Goal: Information Seeking & Learning: Learn about a topic

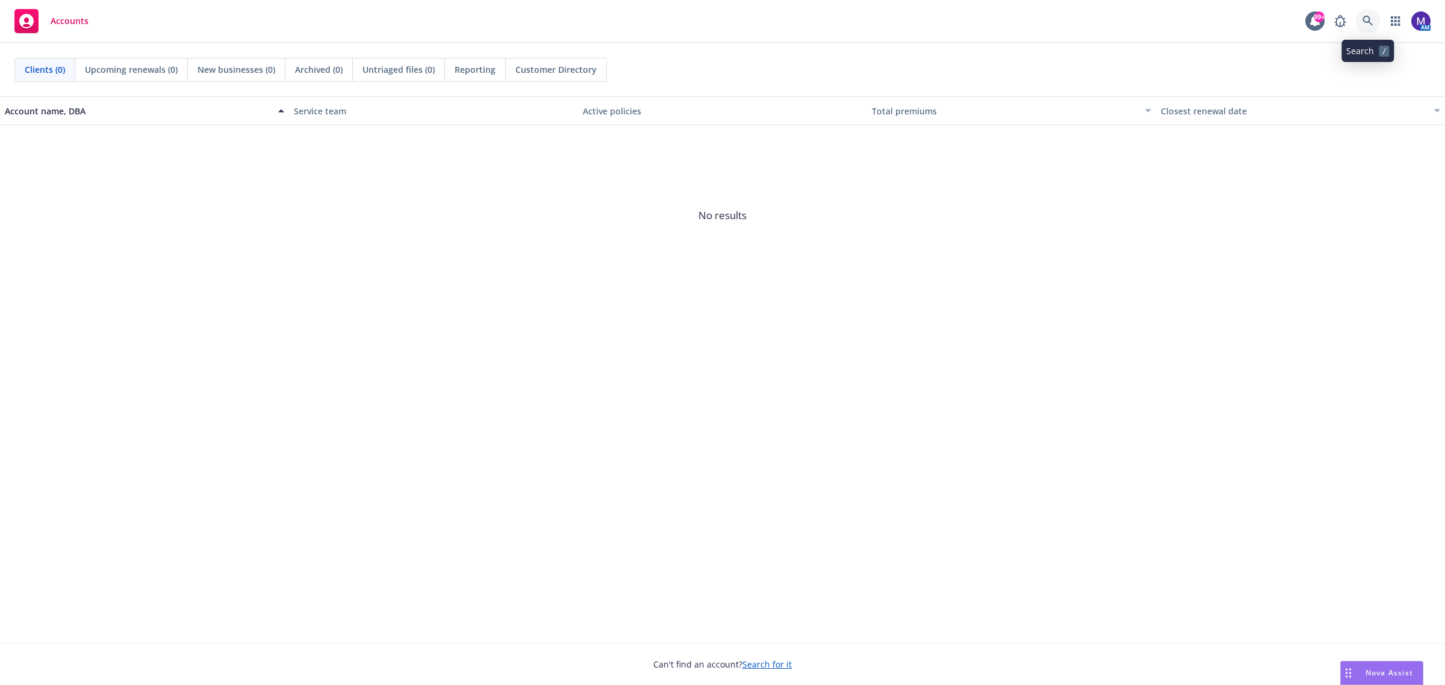
click at [1371, 20] on icon at bounding box center [1367, 21] width 11 height 11
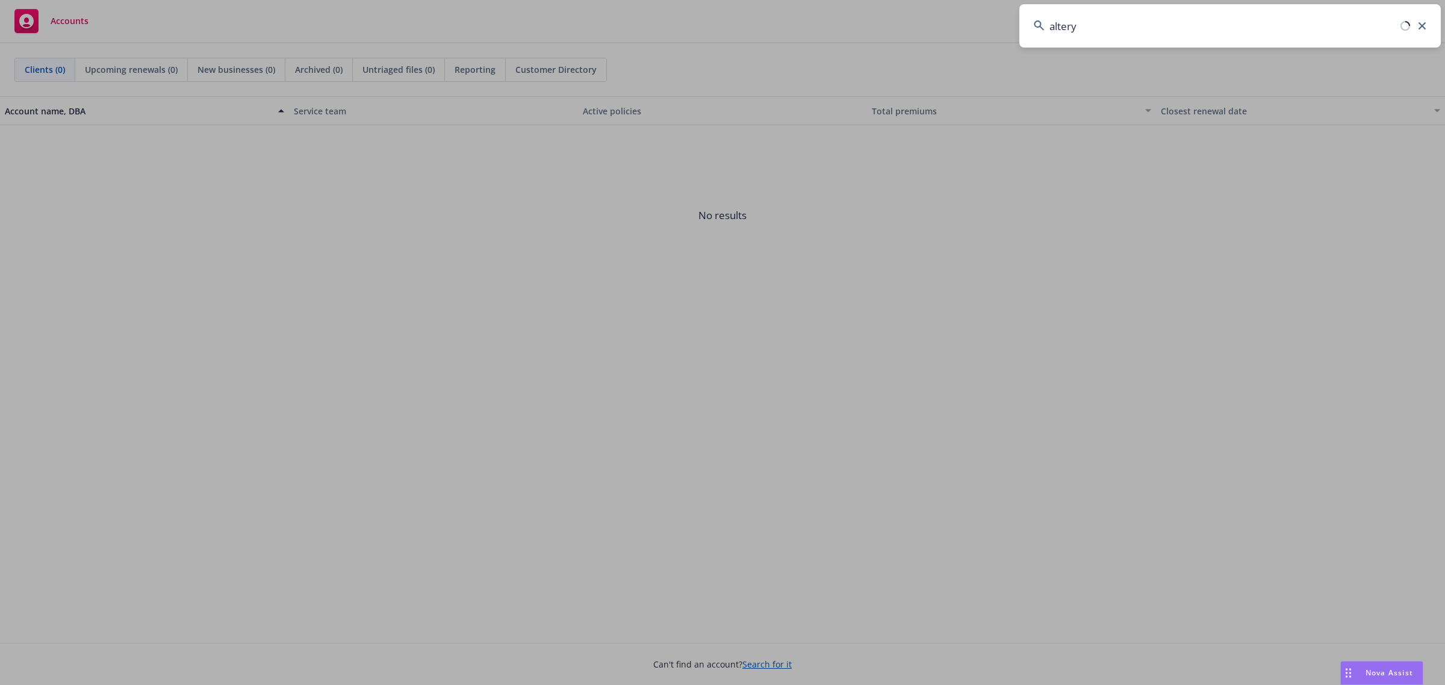
type input "alteryx"
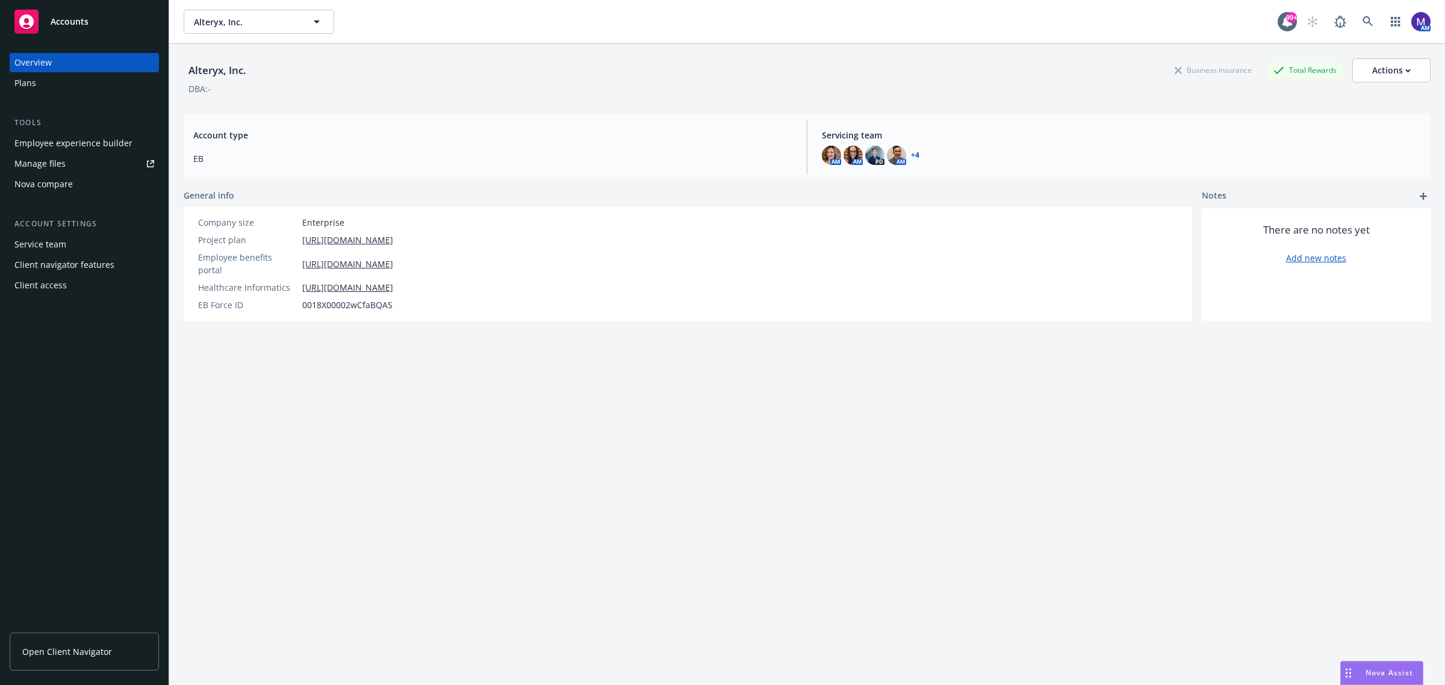
click at [61, 645] on link "Open Client Navigator" at bounding box center [84, 652] width 149 height 38
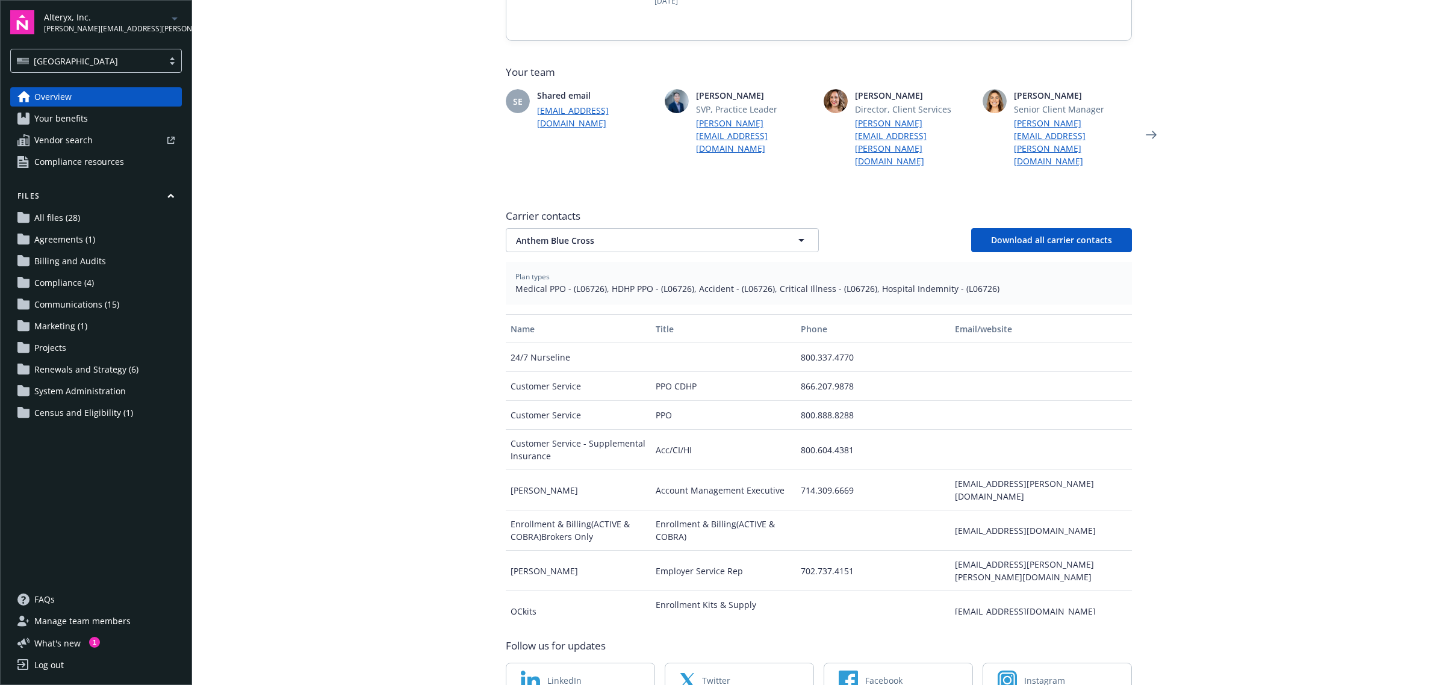
scroll to position [301, 0]
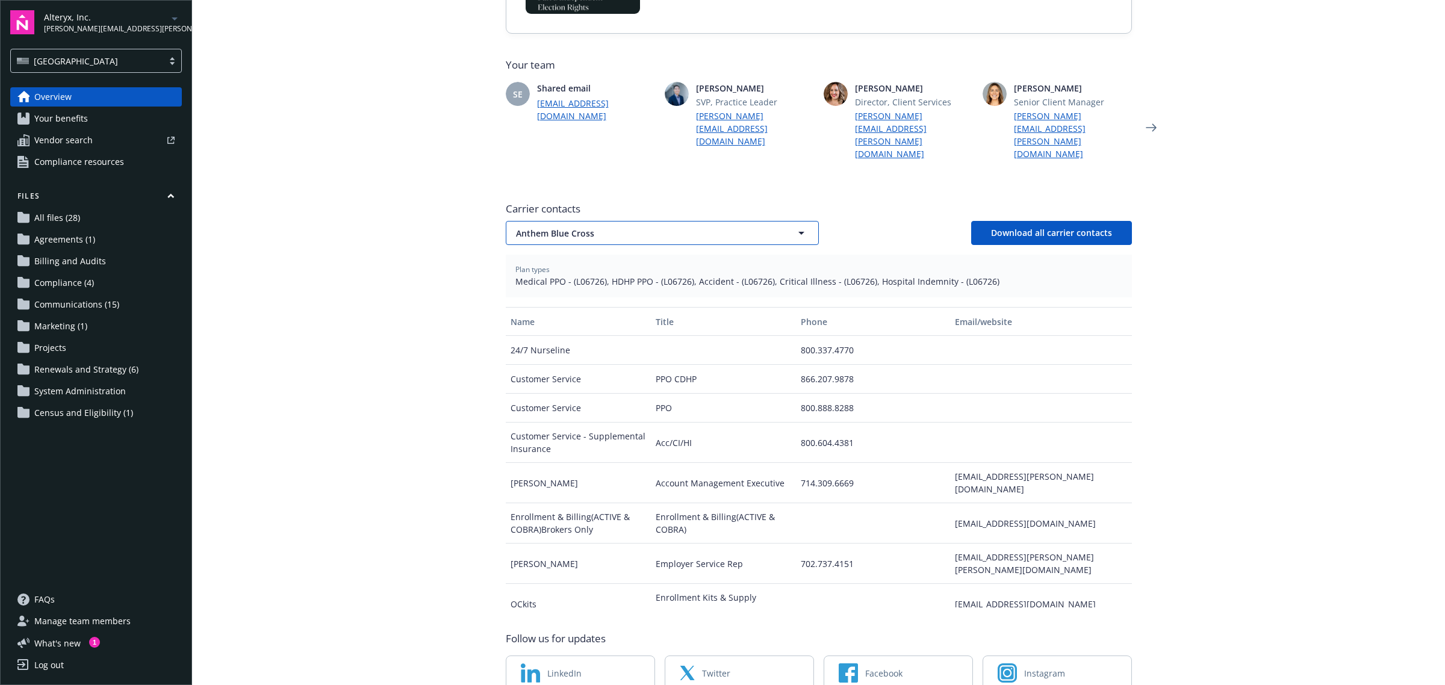
click at [715, 227] on span "Anthem Blue Cross" at bounding box center [641, 233] width 250 height 13
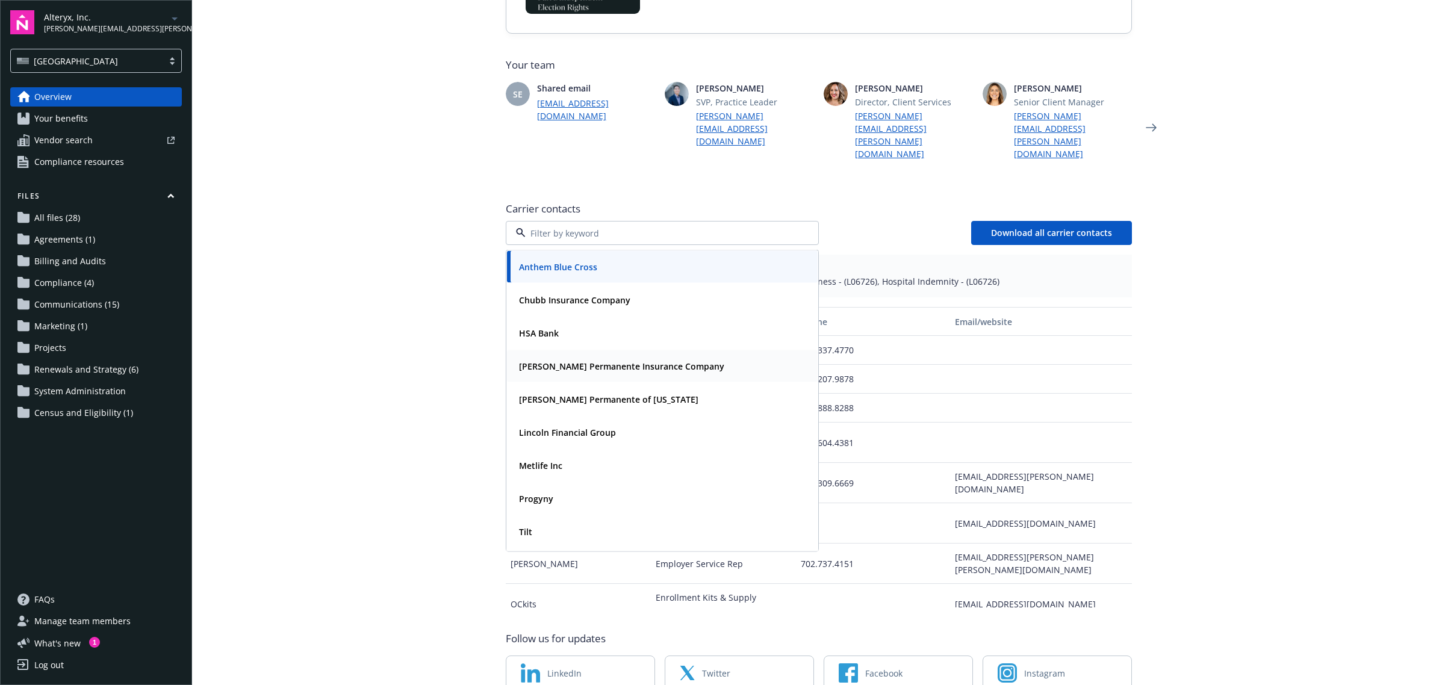
click at [552, 361] on strong "Kaiser Permanente Insurance Company" at bounding box center [621, 366] width 205 height 11
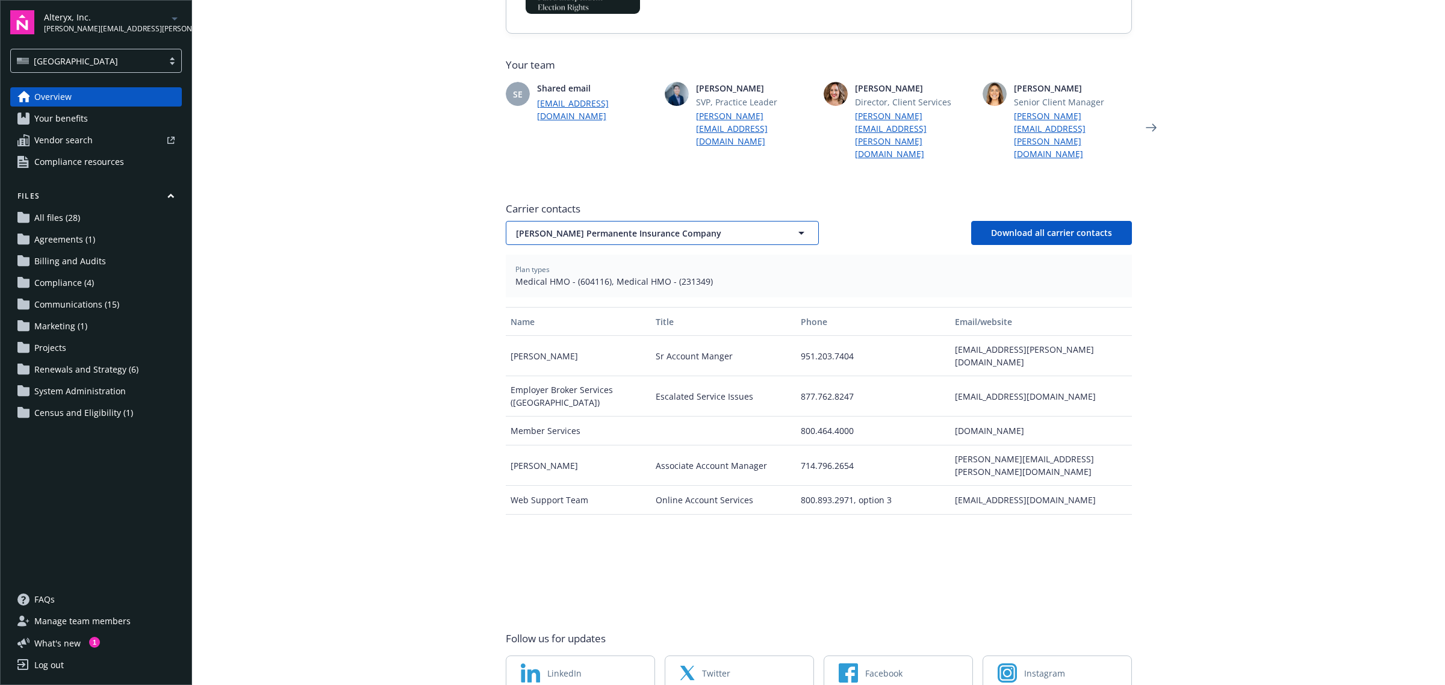
click at [739, 227] on span "Kaiser Permanente Insurance Company" at bounding box center [641, 233] width 250 height 13
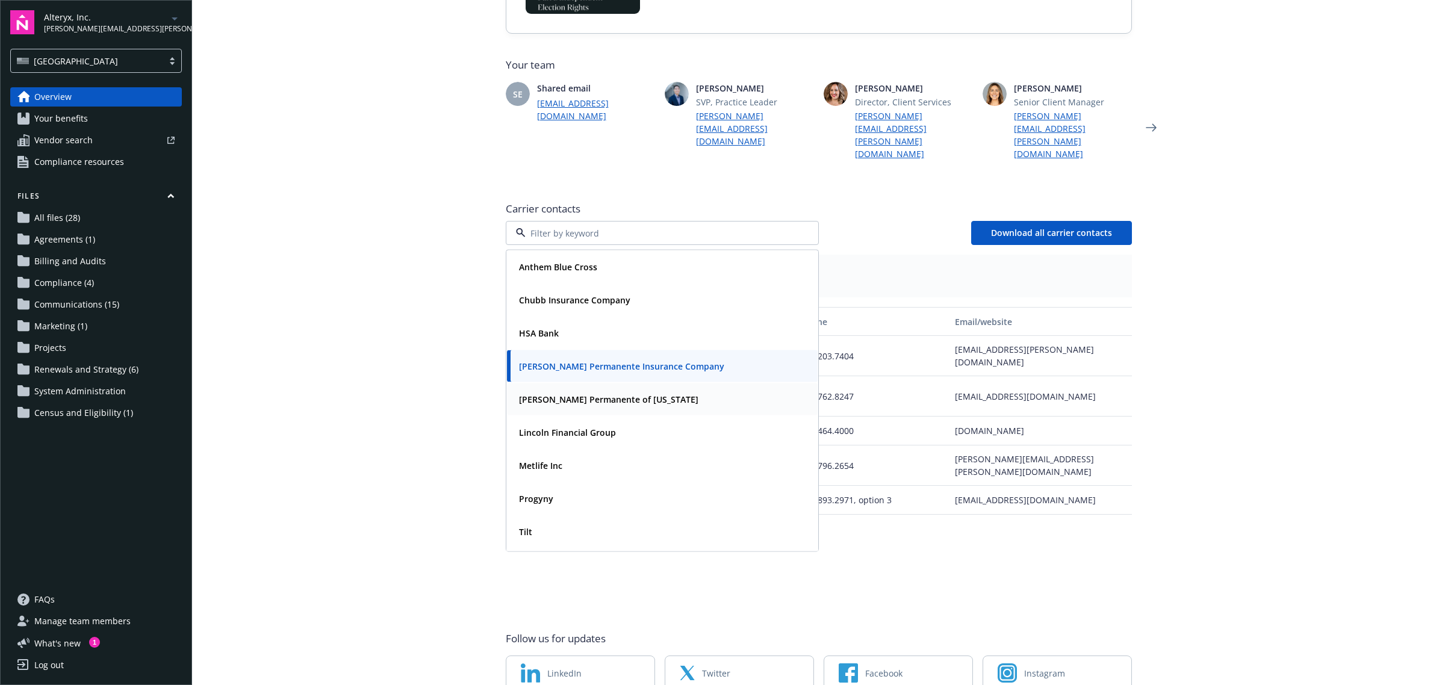
click at [601, 394] on strong "Kaiser Permanente of Colorado" at bounding box center [608, 399] width 179 height 11
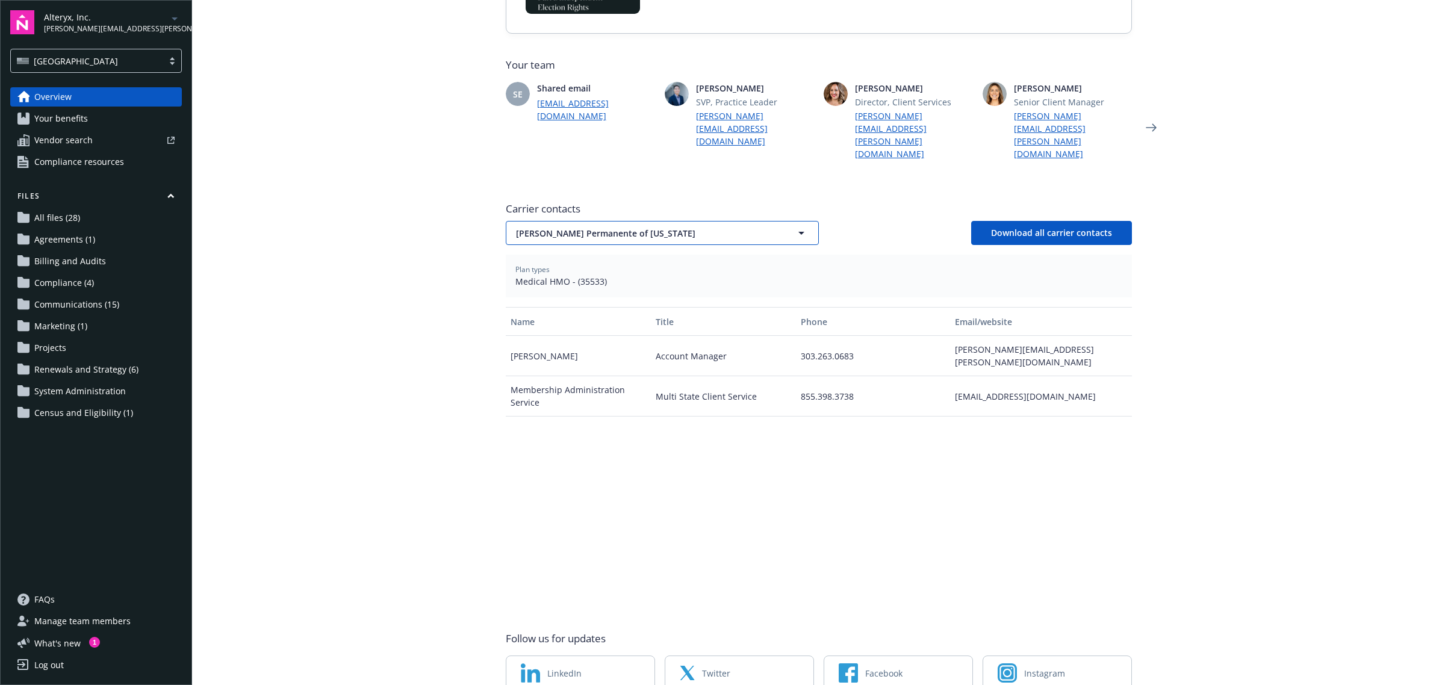
click at [763, 221] on button "Kaiser Permanente of Colorado" at bounding box center [662, 233] width 313 height 24
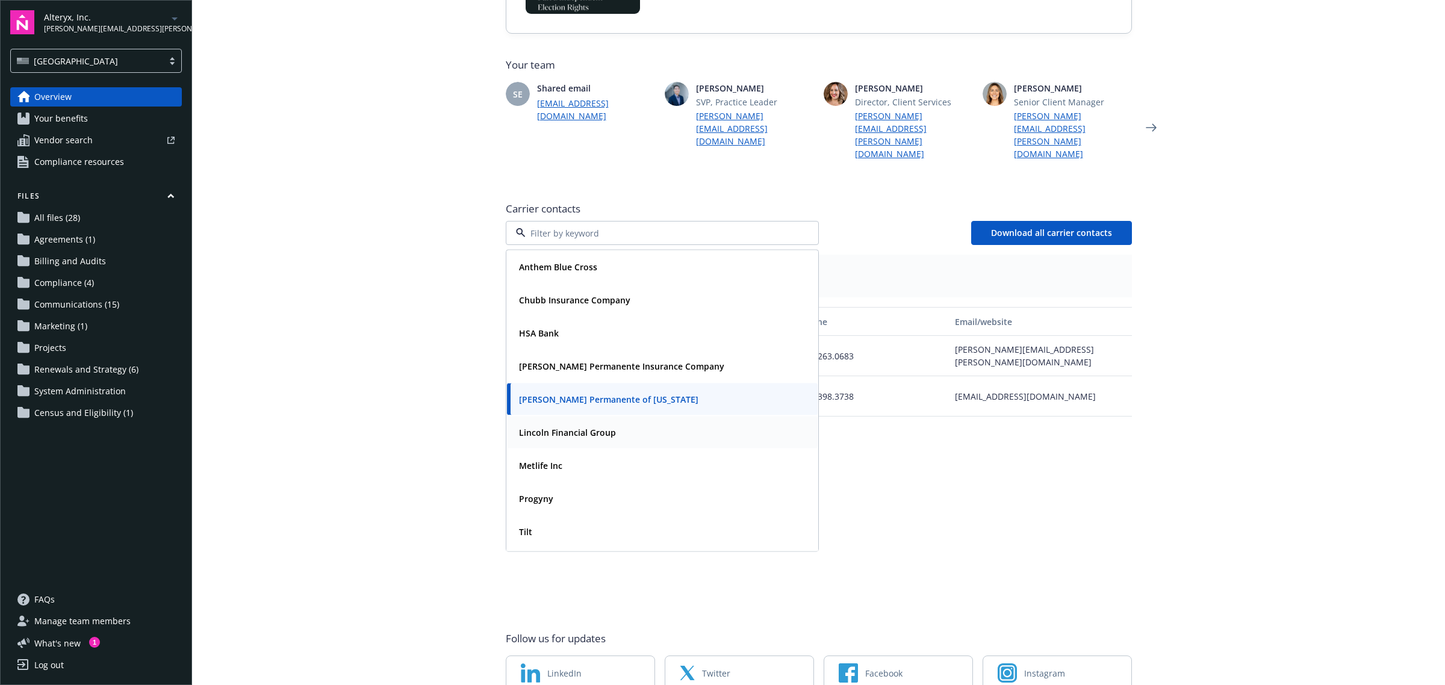
click at [615, 424] on div "Lincoln Financial Group" at bounding box center [662, 432] width 296 height 17
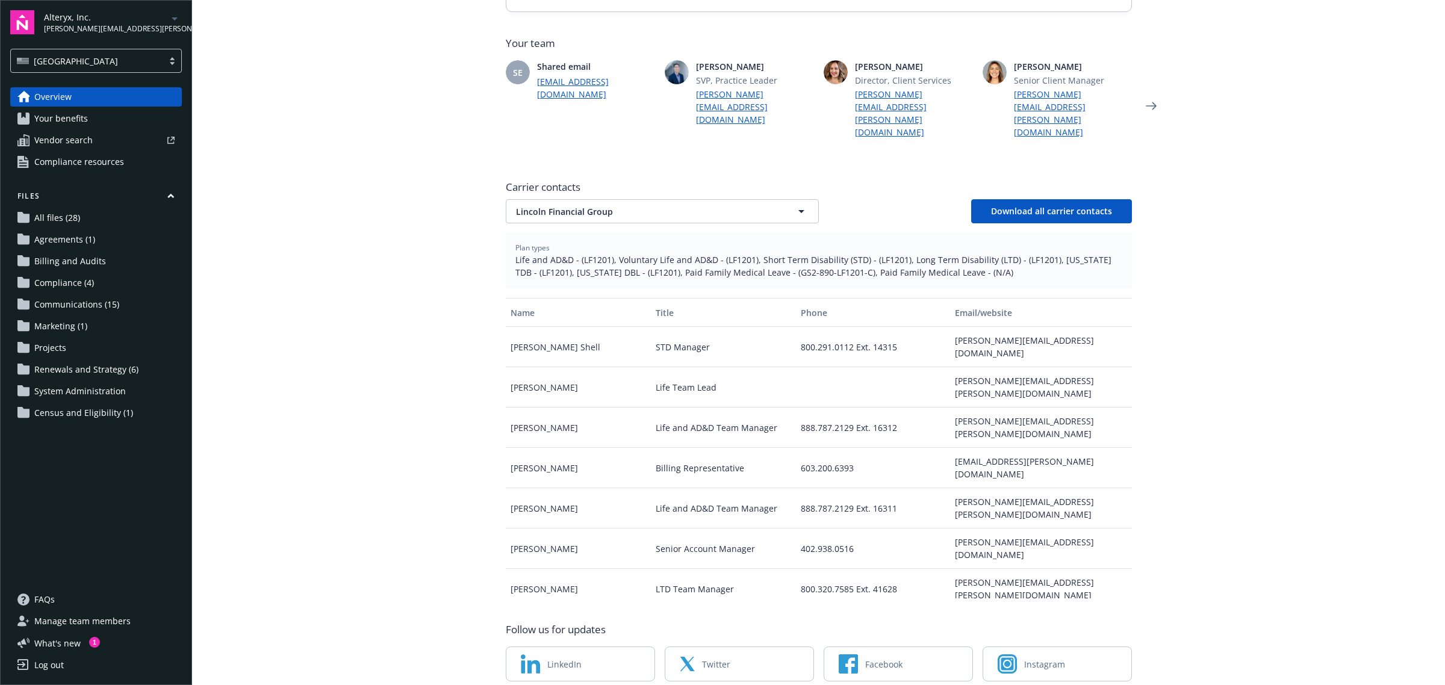
scroll to position [335, 0]
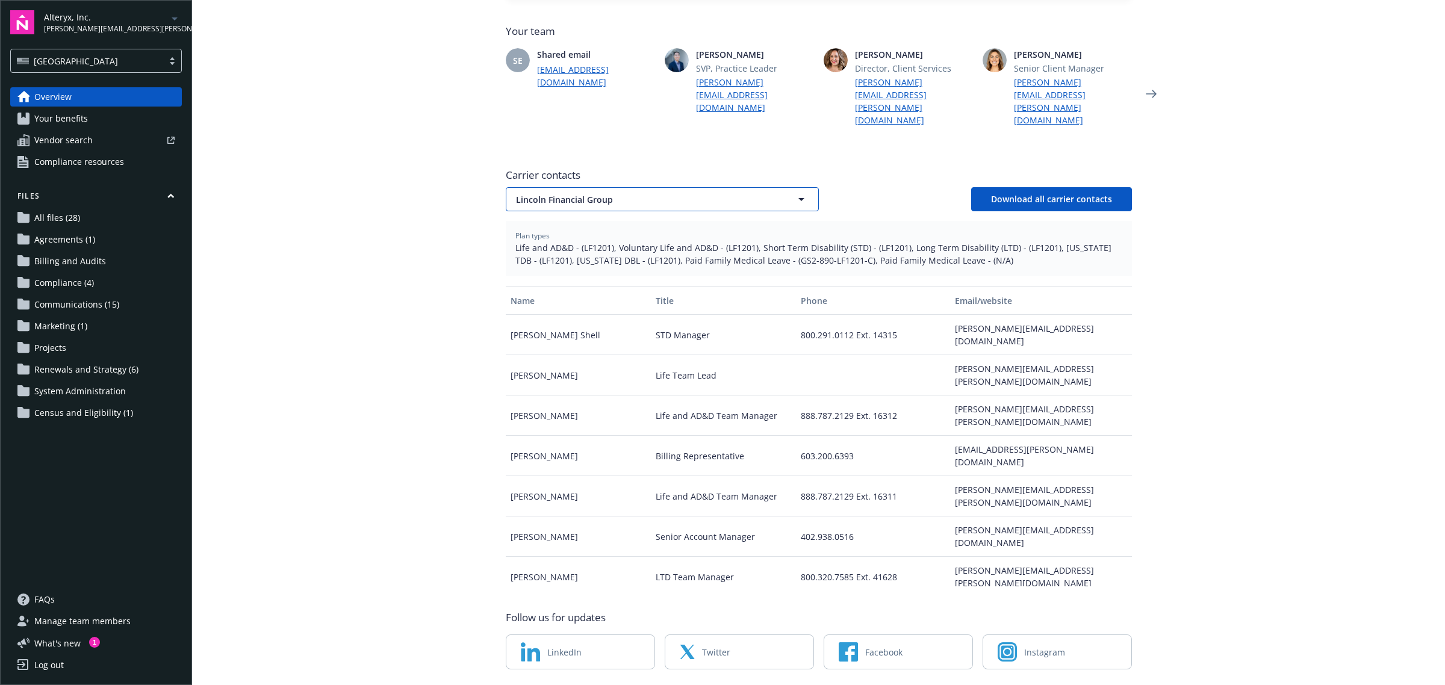
click at [654, 187] on button "Lincoln Financial Group" at bounding box center [662, 199] width 313 height 24
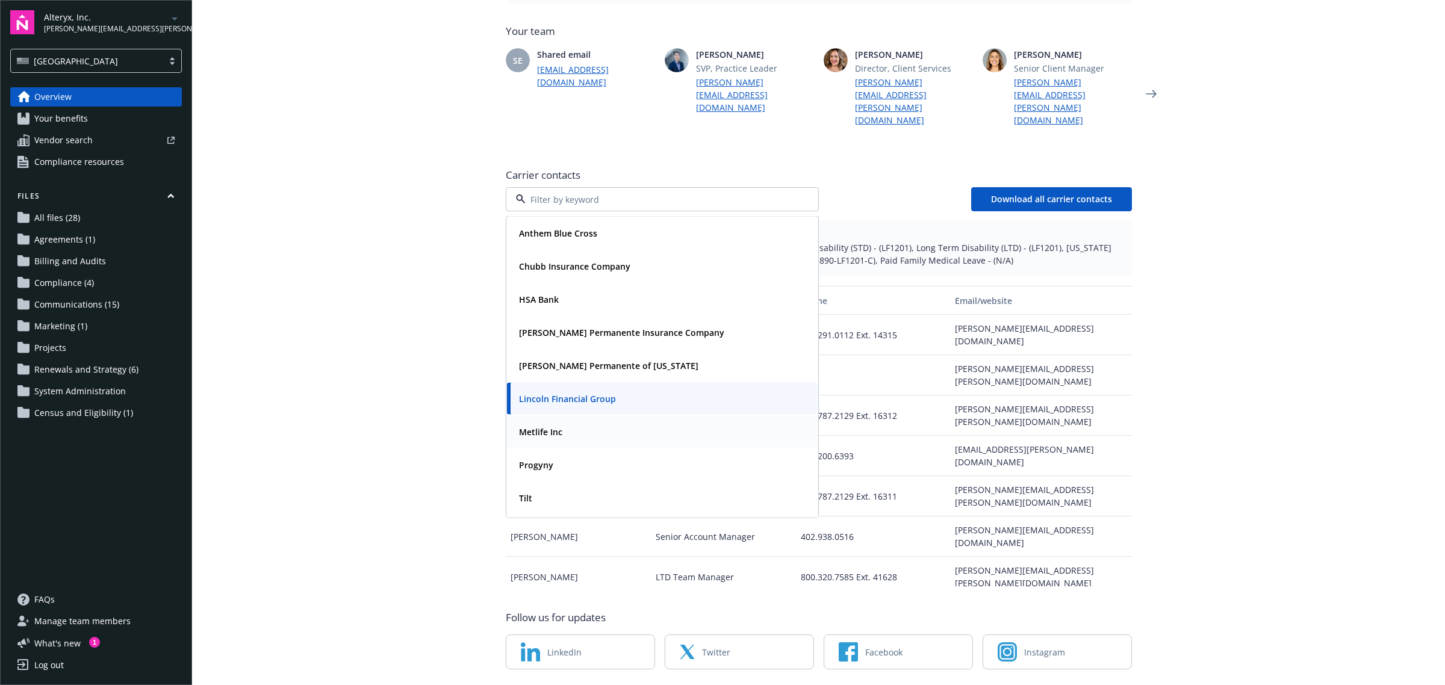
click at [621, 423] on div "Metlife Inc" at bounding box center [662, 431] width 296 height 17
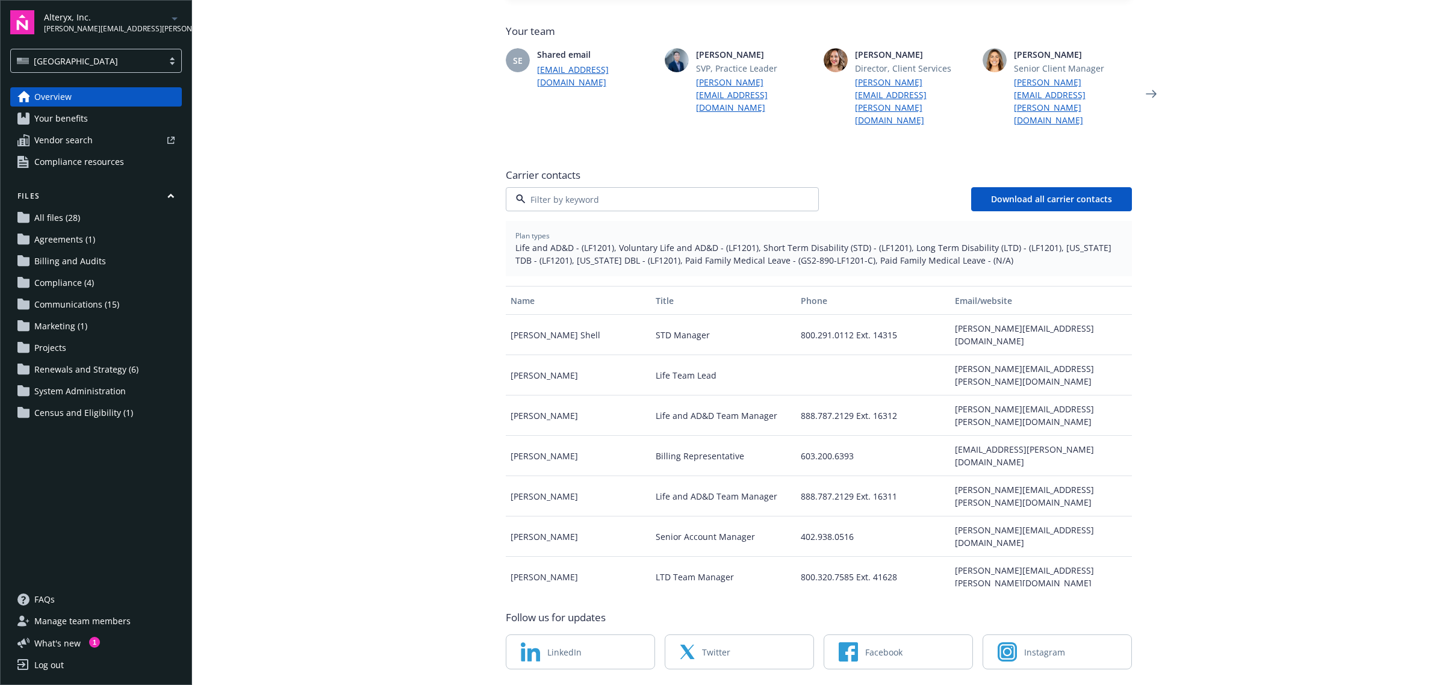
scroll to position [322, 0]
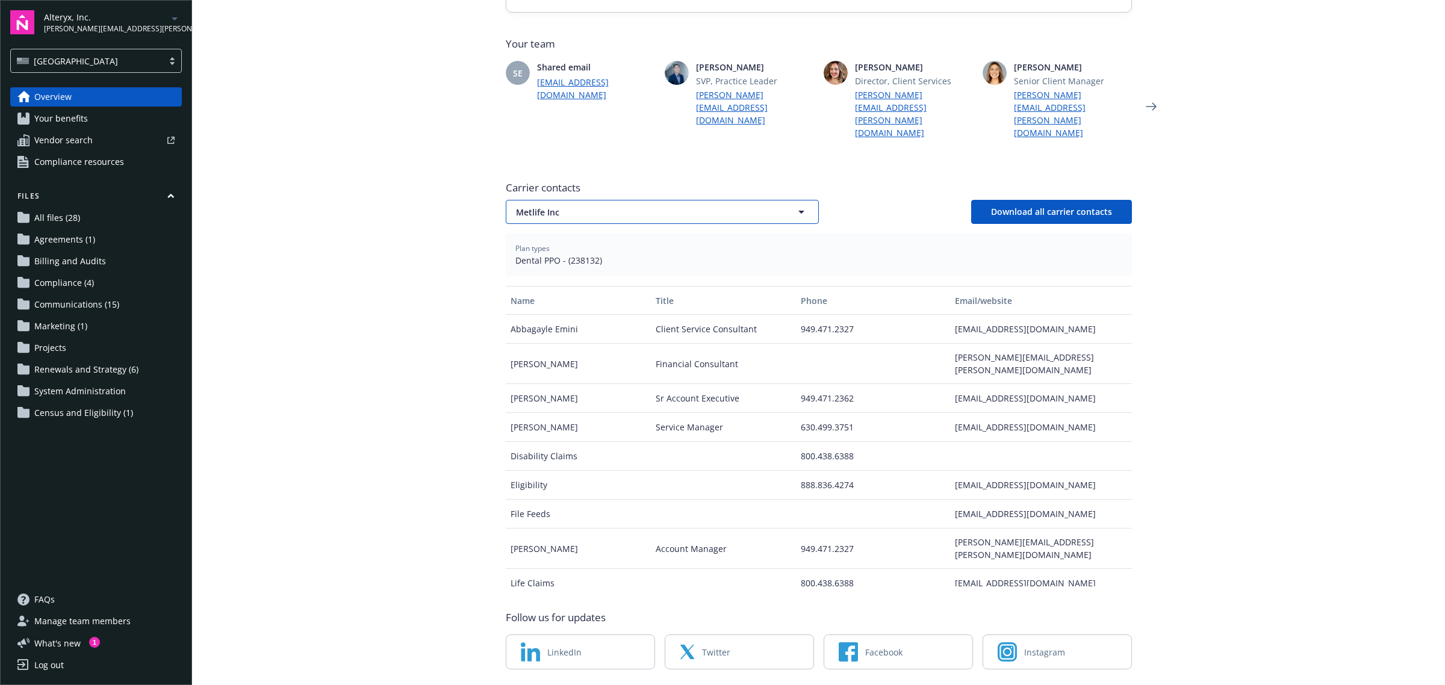
click at [611, 206] on span "Metlife Inc" at bounding box center [641, 212] width 250 height 13
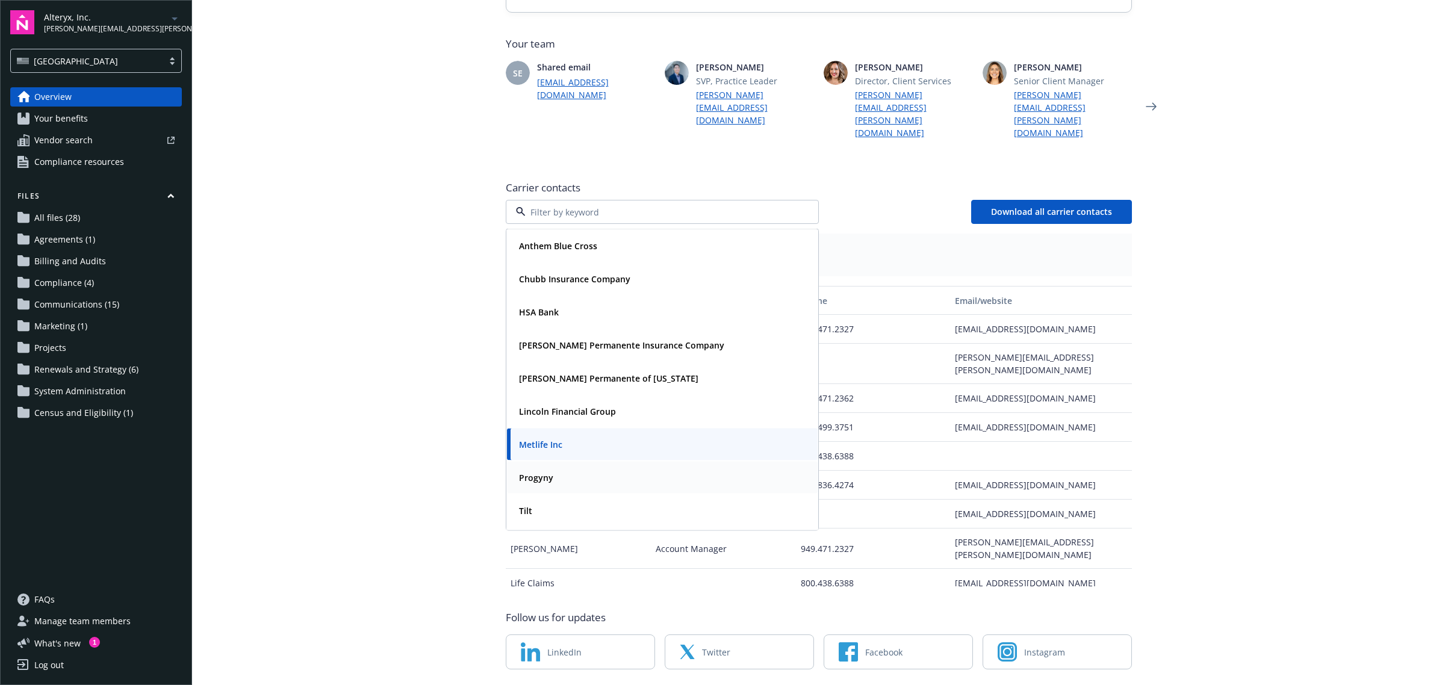
click at [551, 469] on div "Progyny" at bounding box center [662, 477] width 296 height 17
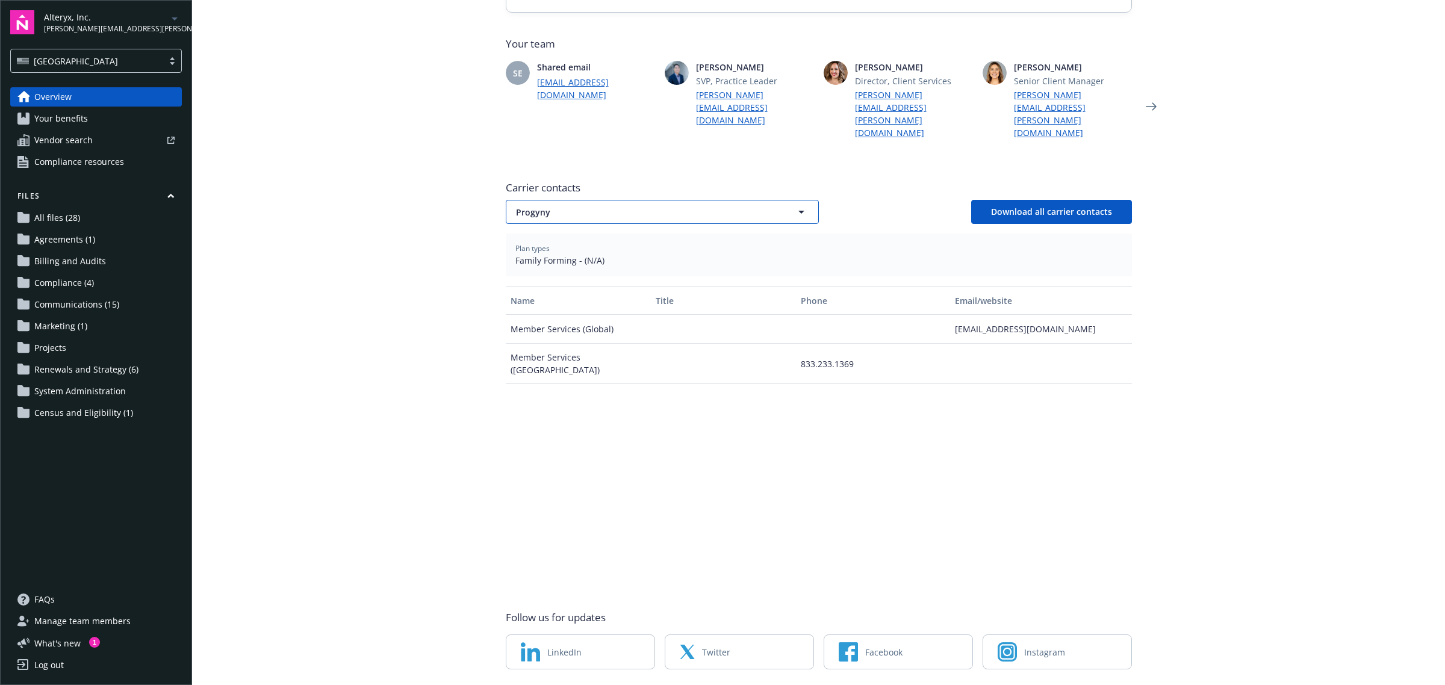
click at [575, 206] on span "Progyny" at bounding box center [641, 212] width 250 height 13
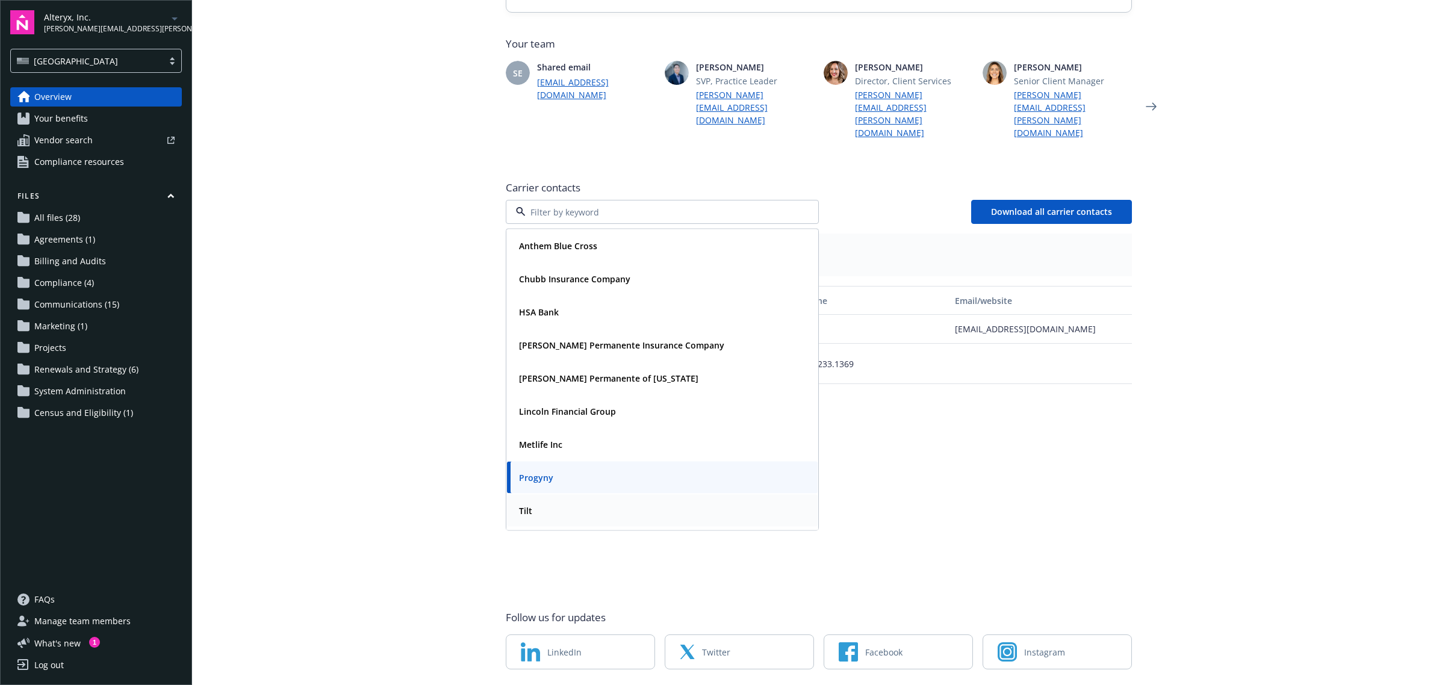
click at [557, 502] on div "Tilt" at bounding box center [662, 510] width 296 height 17
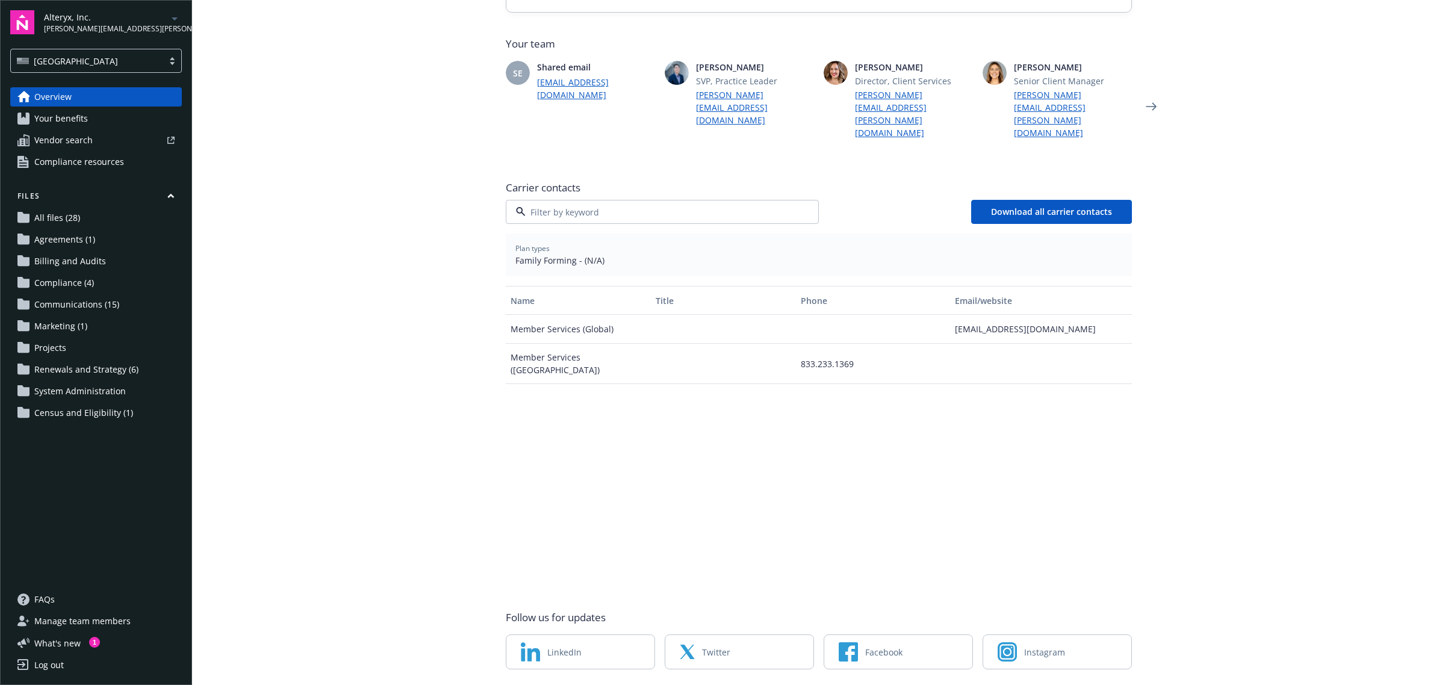
scroll to position [82, 0]
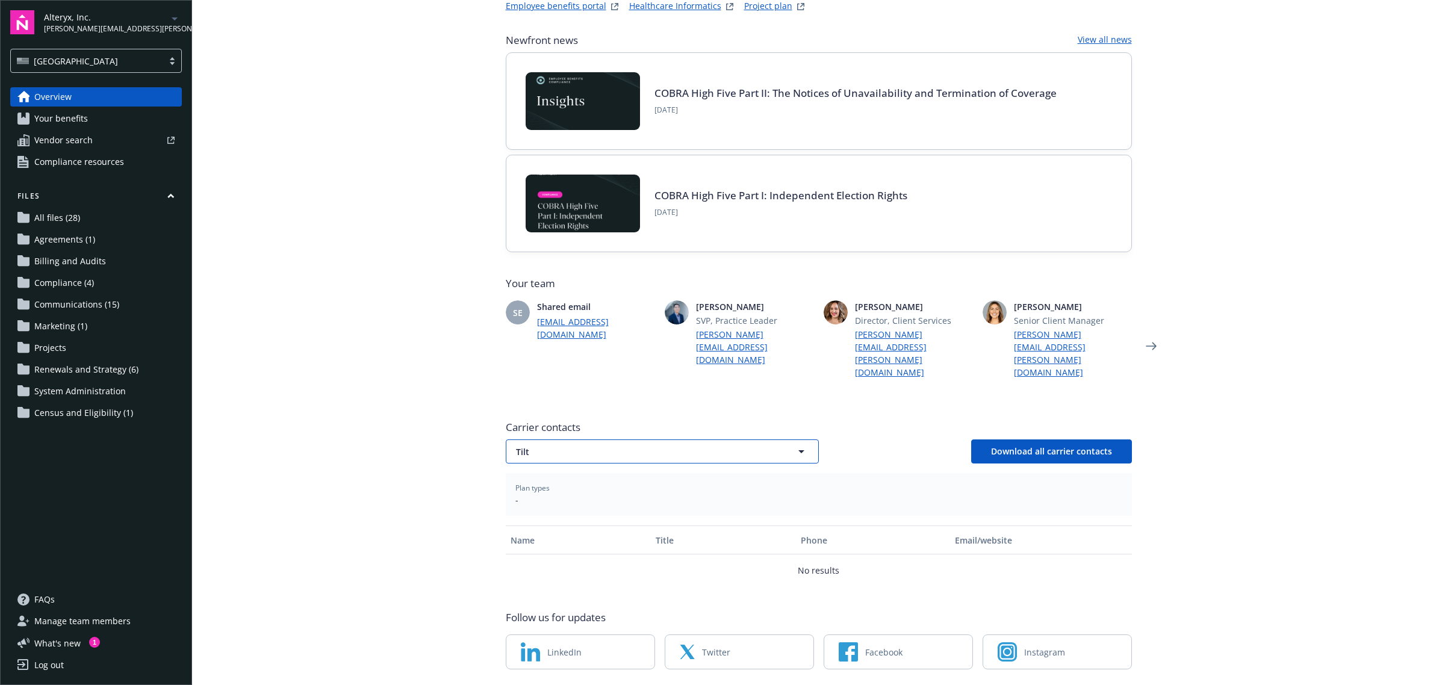
click at [630, 440] on button "Tilt" at bounding box center [662, 452] width 313 height 24
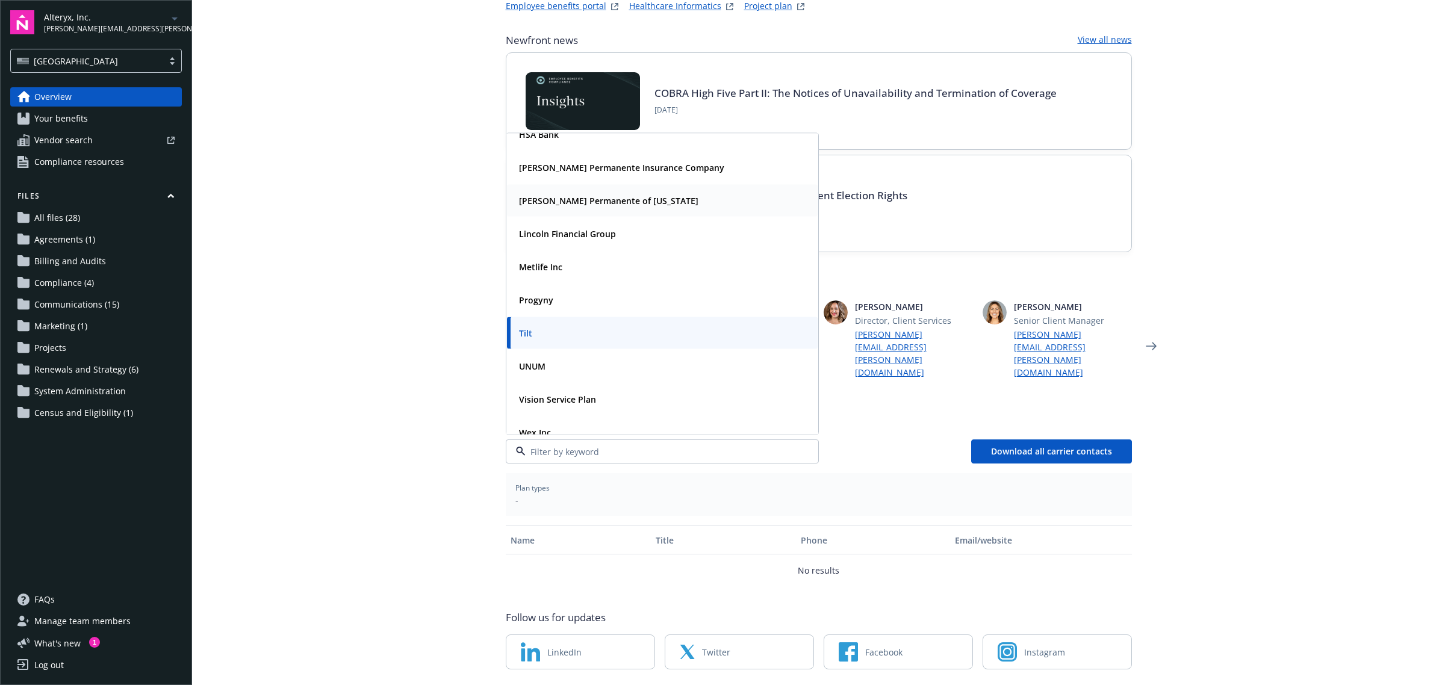
scroll to position [96, 0]
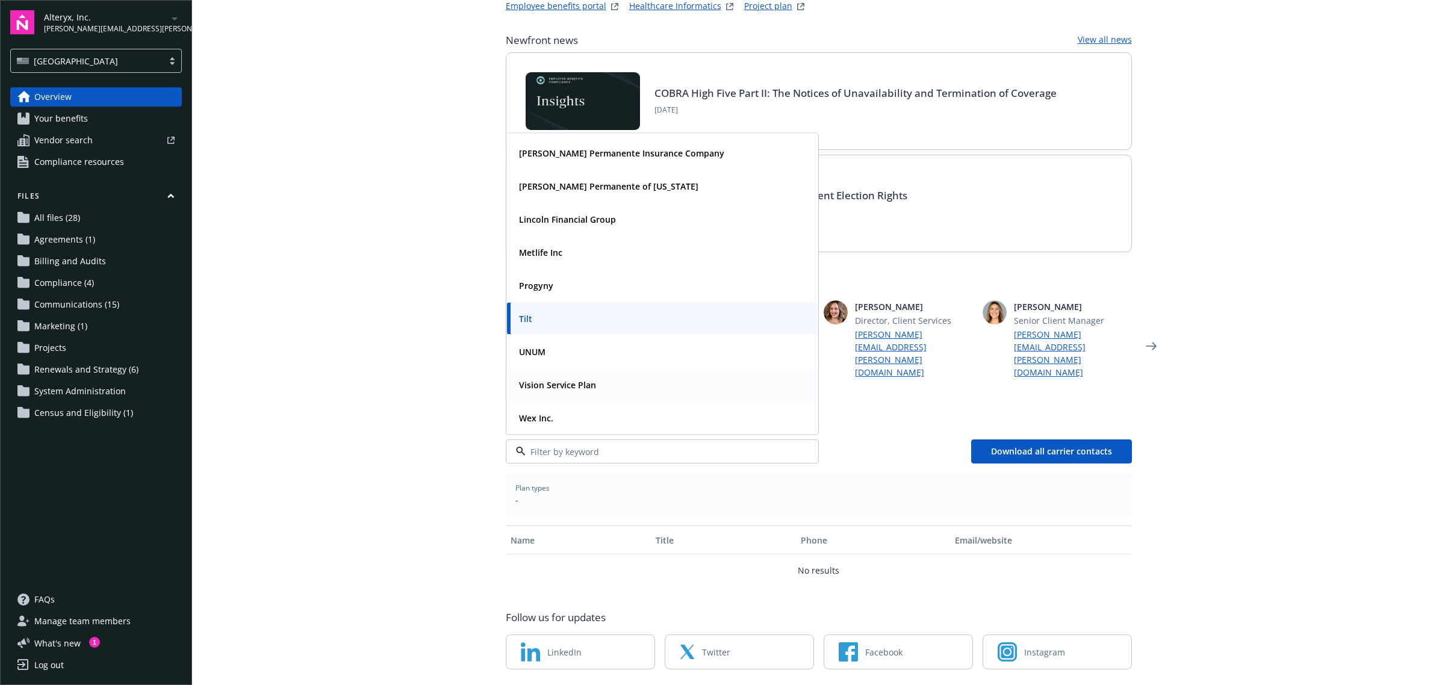
click at [582, 376] on div "Vision Service Plan" at bounding box center [556, 384] width 84 height 17
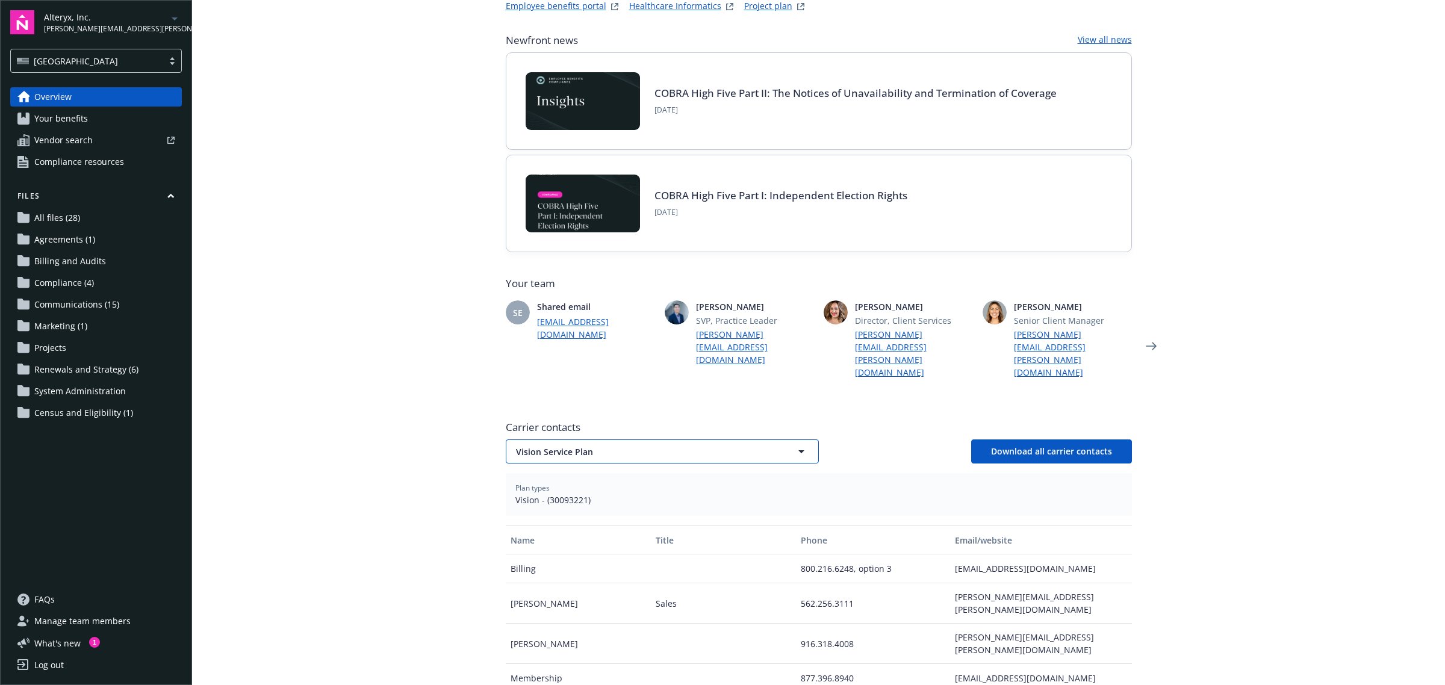
click at [741, 446] on span "Vision Service Plan" at bounding box center [641, 452] width 250 height 13
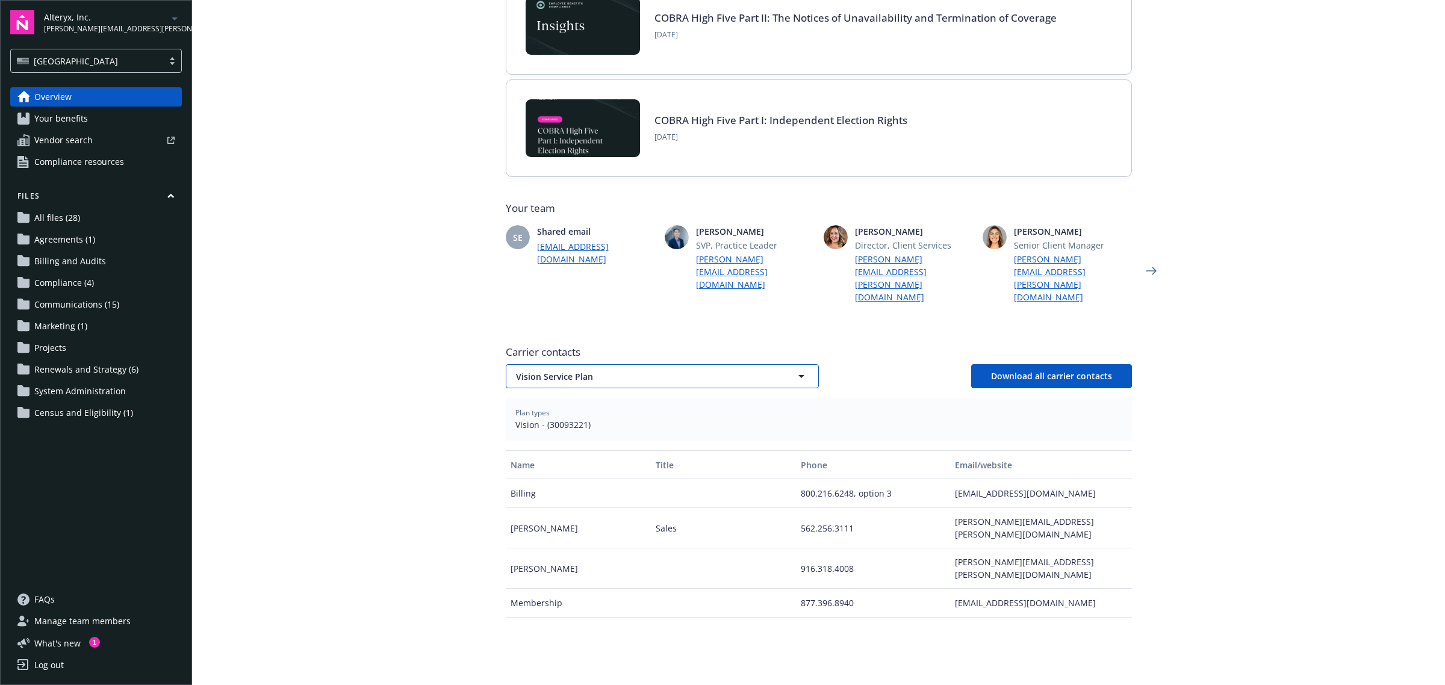
click at [635, 370] on span "Vision Service Plan" at bounding box center [641, 376] width 250 height 13
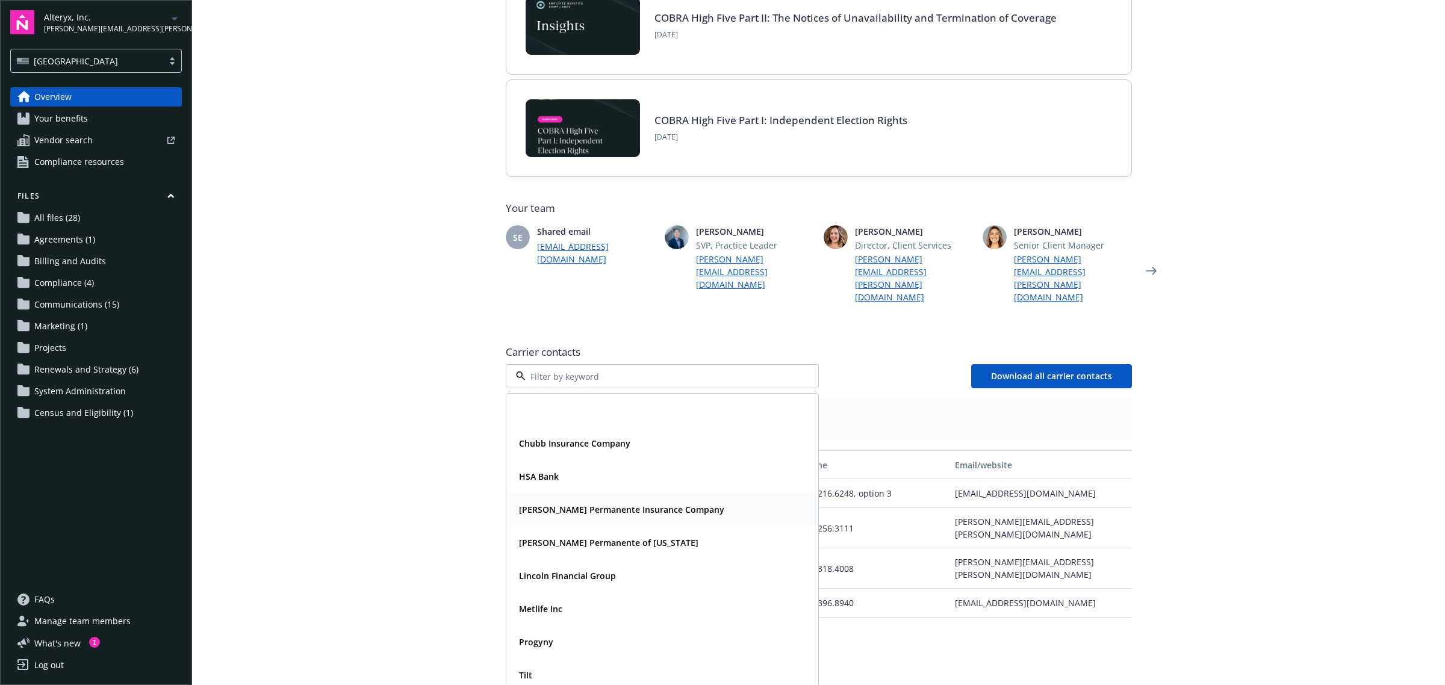
scroll to position [96, 0]
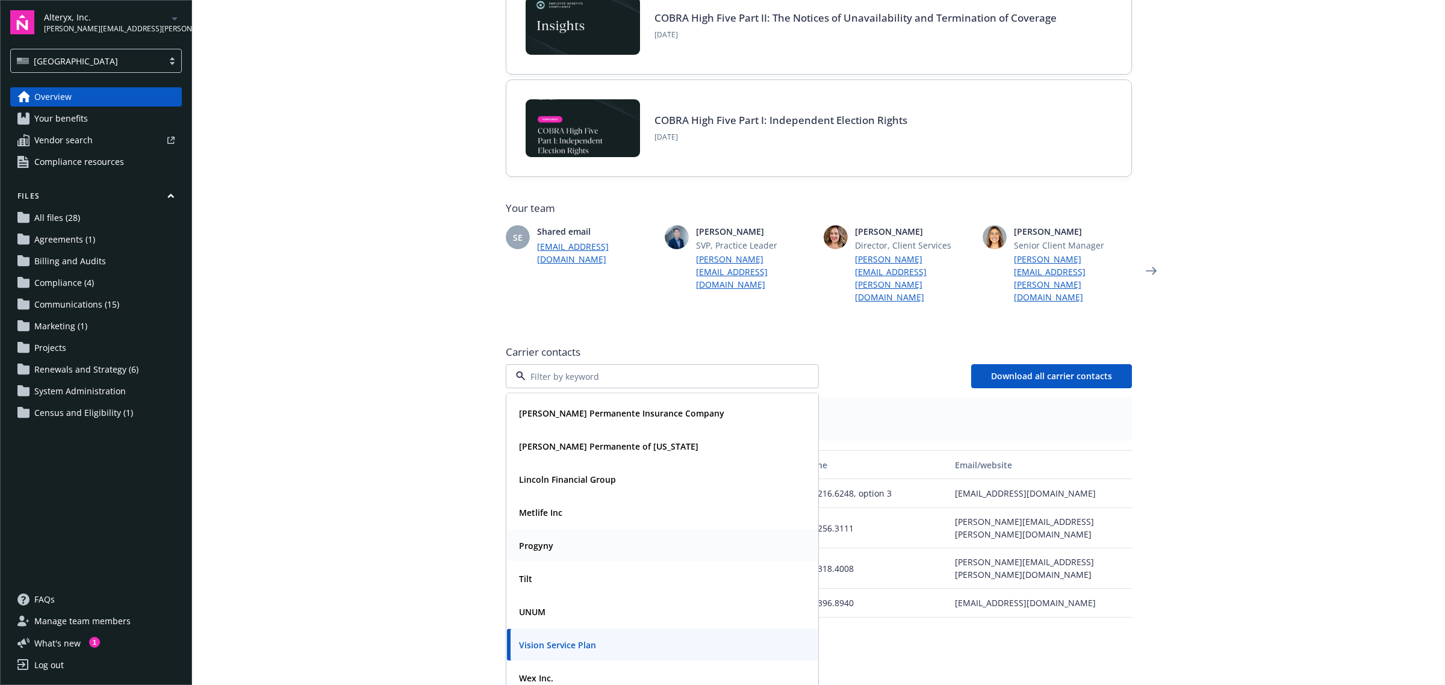
click at [533, 540] on strong "Progyny" at bounding box center [536, 545] width 34 height 11
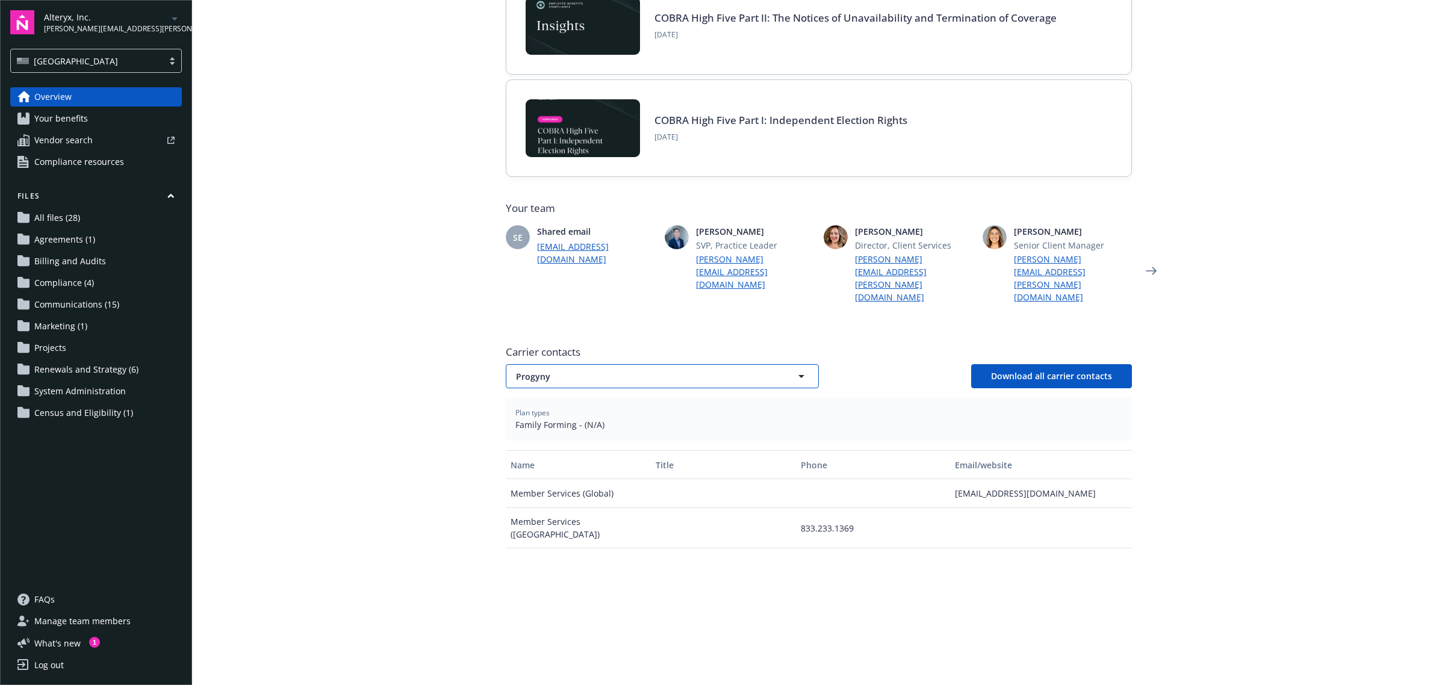
click at [669, 370] on span "Progyny" at bounding box center [641, 376] width 250 height 13
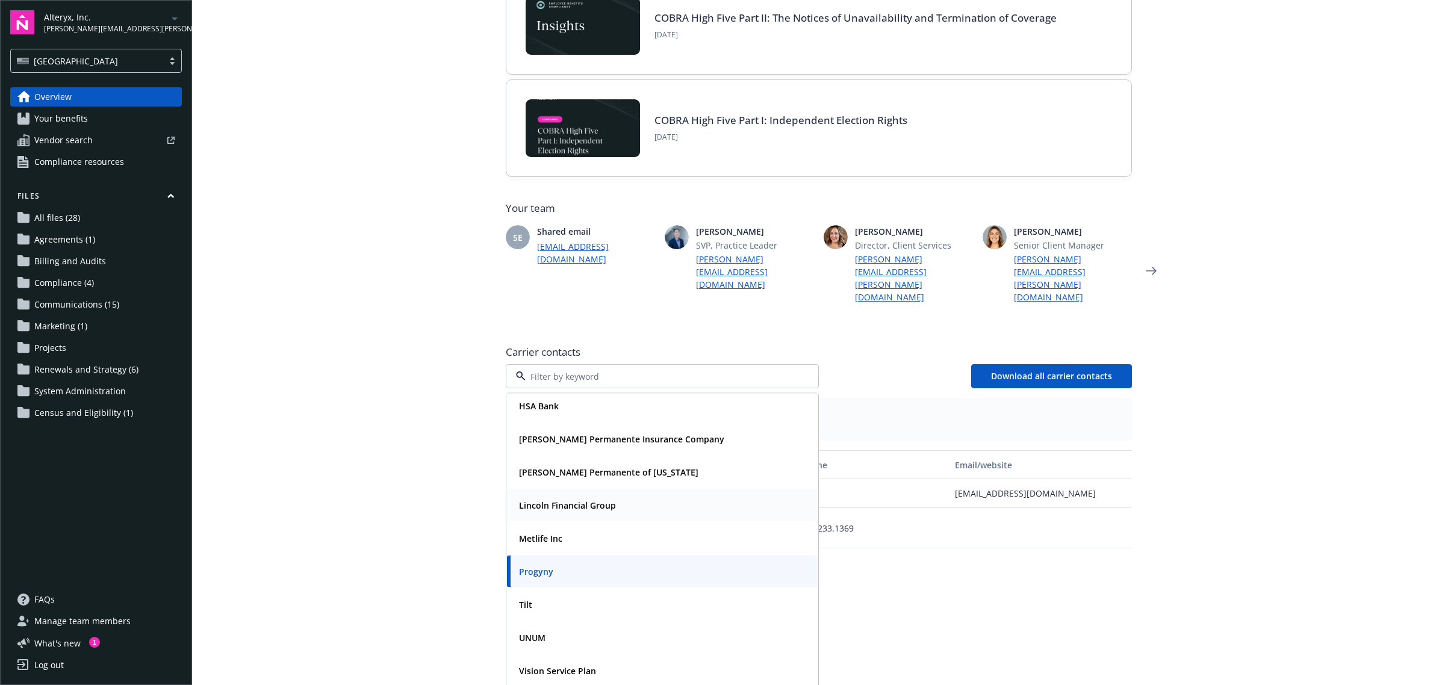
scroll to position [75, 0]
